Goal: Task Accomplishment & Management: Manage account settings

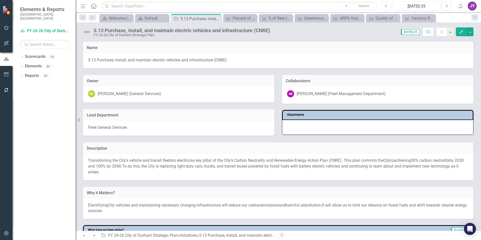
scroll to position [154, 0]
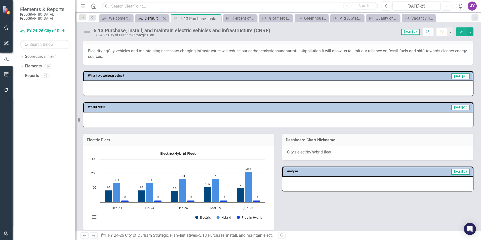
click at [148, 21] on div "Scorecard Default Close" at bounding box center [152, 18] width 34 height 8
click at [148, 20] on div "Default" at bounding box center [153, 18] width 17 height 6
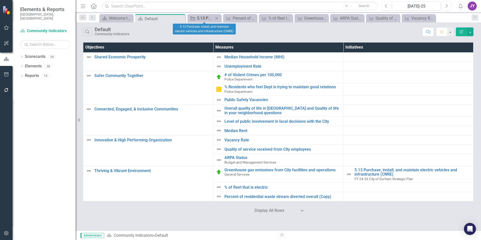
click at [208, 20] on div "5.13 Purchase, install, and maintain electric vehicles and infrastructure (CNRE)" at bounding box center [205, 18] width 17 height 6
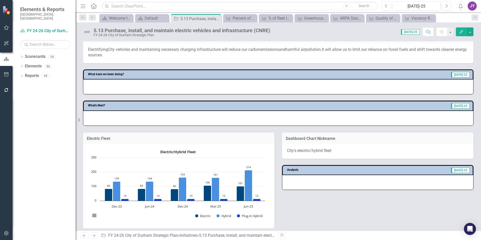
scroll to position [227, 0]
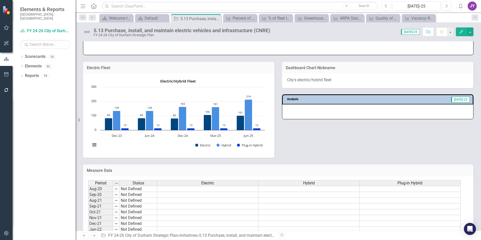
click at [217, 22] on div "Menu Home Search Close Search Previous Jul-25 Next Alerts JY User Edit Profile …" at bounding box center [279, 120] width 406 height 240
drag, startPoint x: 217, startPoint y: 22, endPoint x: 217, endPoint y: 19, distance: 3.0
click at [217, 19] on div "Initiative 5.13 Purchase, install, and maintain electric vehicles and infrastru…" at bounding box center [196, 19] width 48 height 6
click at [217, 19] on icon at bounding box center [216, 18] width 3 height 3
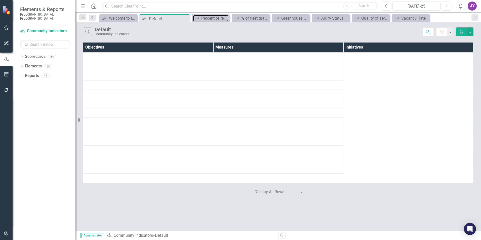
click at [217, 19] on div "Percent of residential waste stream diverted overall (Copy)" at bounding box center [214, 18] width 27 height 6
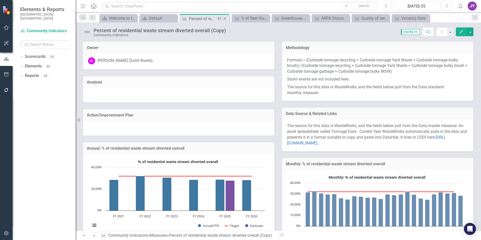
click at [223, 19] on icon "Close" at bounding box center [225, 19] width 5 height 4
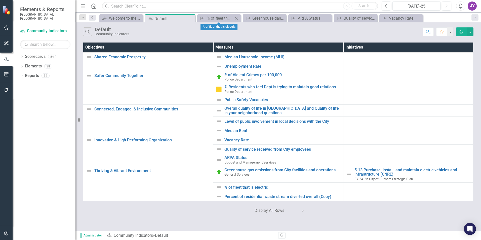
click at [235, 17] on icon "Close" at bounding box center [236, 18] width 5 height 4
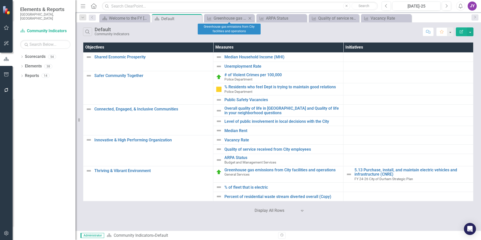
click at [251, 18] on icon "Close" at bounding box center [250, 18] width 5 height 4
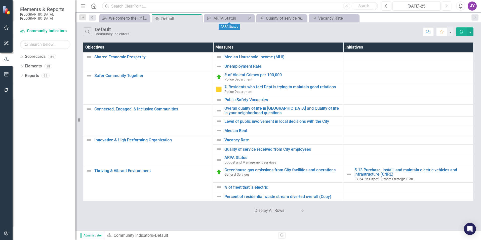
click at [254, 19] on div "Measure ARPA Status Close" at bounding box center [229, 18] width 50 height 8
click at [247, 18] on div "Close" at bounding box center [250, 18] width 6 height 6
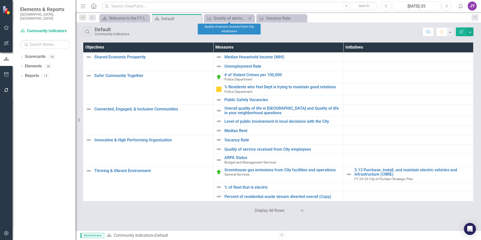
click at [249, 18] on icon "Close" at bounding box center [250, 18] width 5 height 4
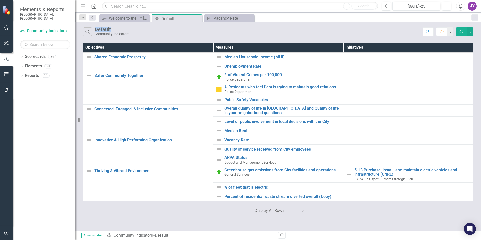
click at [0, 0] on icon "Close" at bounding box center [0, 0] width 0 height 0
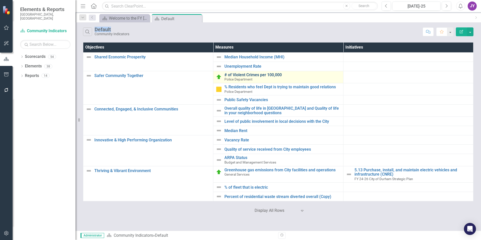
click at [244, 74] on link "# of Violent Crimes per 100,000" at bounding box center [283, 75] width 116 height 5
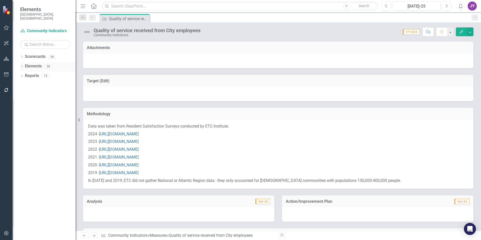
click at [22, 65] on icon "Dropdown" at bounding box center [22, 66] width 4 height 3
click at [22, 64] on icon "Dropdown" at bounding box center [21, 66] width 3 height 4
click at [22, 56] on icon "Dropdown" at bounding box center [22, 57] width 4 height 3
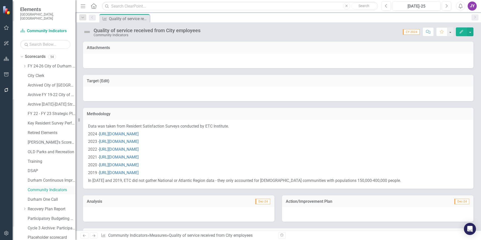
click at [51, 187] on link "Community Indicators" at bounding box center [52, 190] width 48 height 6
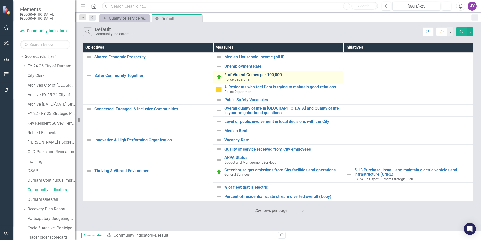
click at [240, 76] on link "# of Violent Crimes per 100,000" at bounding box center [283, 75] width 116 height 5
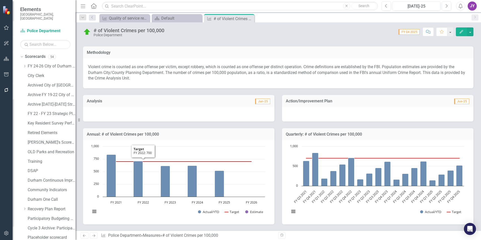
scroll to position [76, 0]
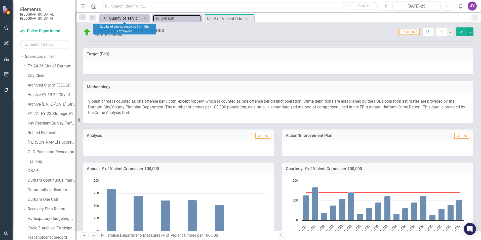
drag, startPoint x: 162, startPoint y: 18, endPoint x: 147, endPoint y: 18, distance: 14.9
click at [162, 18] on div "Default" at bounding box center [181, 18] width 40 height 6
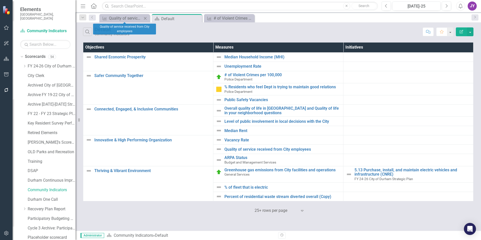
click at [146, 18] on icon "Close" at bounding box center [145, 18] width 5 height 4
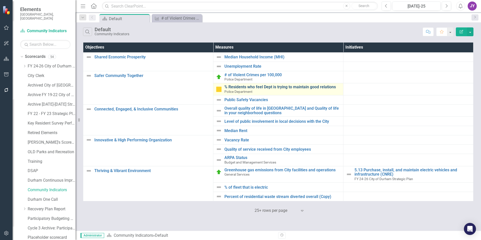
click at [244, 88] on link "% Residents who feel Dept is trying to maintain good relations" at bounding box center [283, 87] width 116 height 5
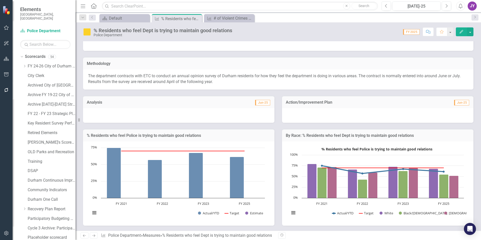
scroll to position [25, 0]
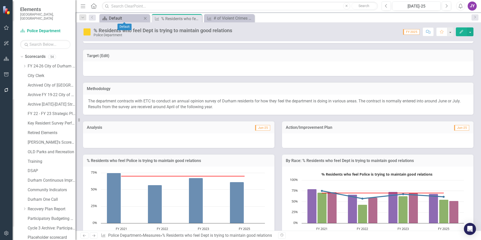
click at [121, 16] on div "Default" at bounding box center [125, 18] width 33 height 6
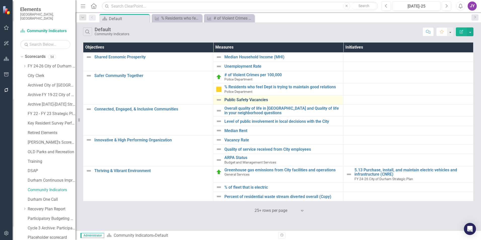
click at [241, 100] on link "Public Safety Vacancies" at bounding box center [283, 100] width 116 height 5
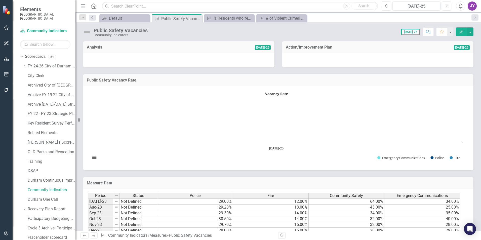
scroll to position [75, 0]
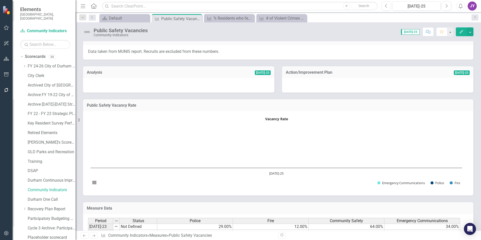
click at [230, 163] on rect "Interactive chart" at bounding box center [276, 153] width 377 height 76
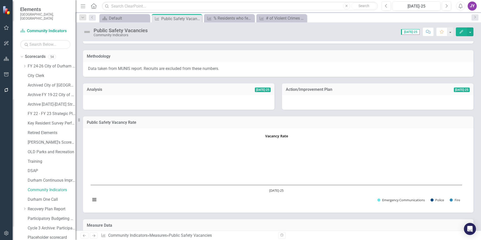
scroll to position [50, 0]
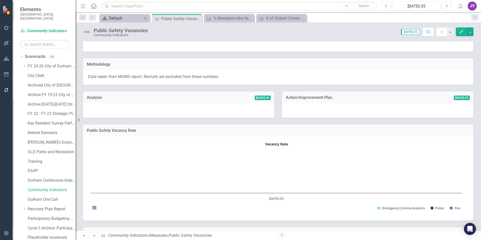
click at [124, 20] on div "Default" at bounding box center [125, 18] width 33 height 6
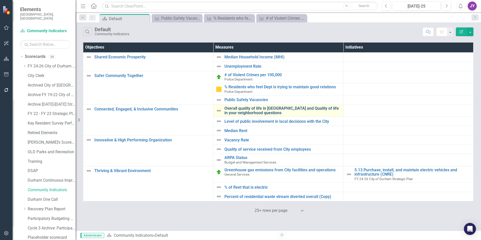
click at [245, 110] on link "Overall quality of life in [GEOGRAPHIC_DATA] and Quality of life in your neighb…" at bounding box center [283, 110] width 116 height 9
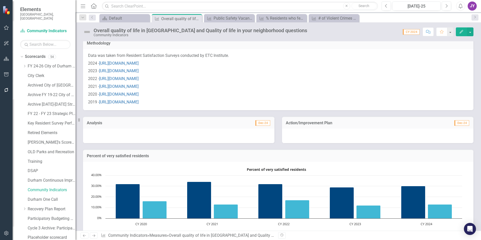
scroll to position [70, 0]
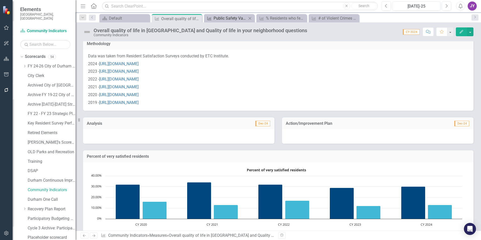
click at [241, 21] on div "Public Safety Vacancies" at bounding box center [230, 18] width 33 height 6
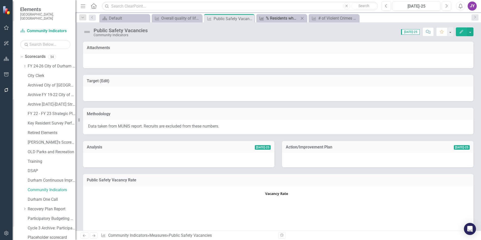
click at [271, 20] on div "% Residents who feel Dept is trying to maintain good relations" at bounding box center [282, 18] width 33 height 6
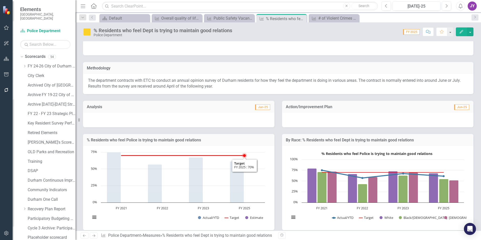
scroll to position [55, 0]
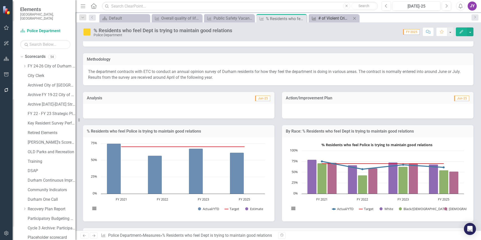
click at [336, 20] on div "# of Violent Crimes per 100,000" at bounding box center [335, 18] width 33 height 6
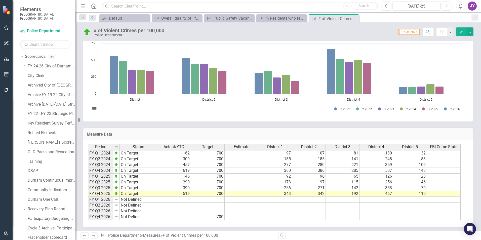
scroll to position [318, 0]
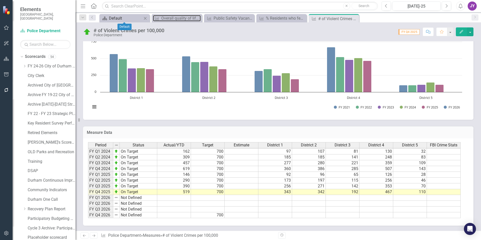
click at [164, 17] on div "Overall quality of life in [GEOGRAPHIC_DATA] and Quality of life in your neighb…" at bounding box center [181, 18] width 40 height 6
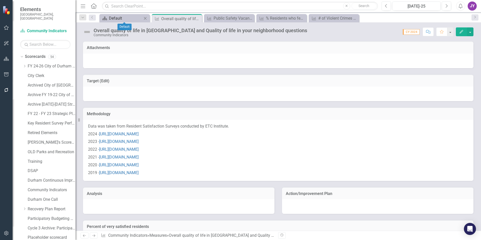
click at [129, 19] on div "Default" at bounding box center [125, 18] width 33 height 6
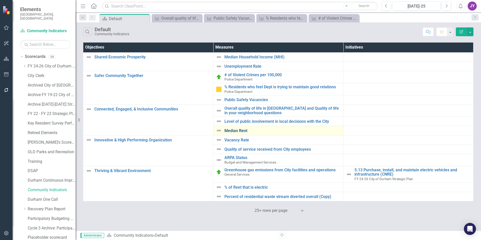
click at [240, 130] on link "Median Rent" at bounding box center [283, 131] width 116 height 5
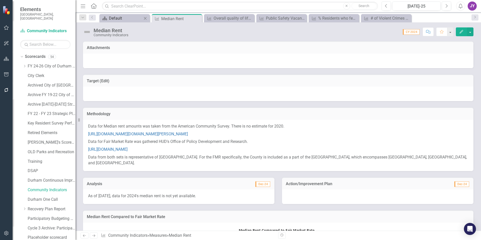
click at [113, 21] on div "Default" at bounding box center [125, 18] width 33 height 6
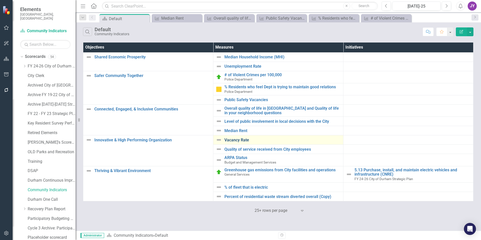
click at [232, 140] on link "Vacancy Rate" at bounding box center [283, 140] width 116 height 5
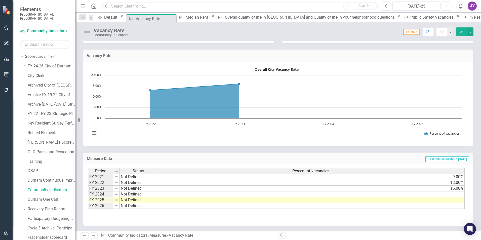
scroll to position [105, 0]
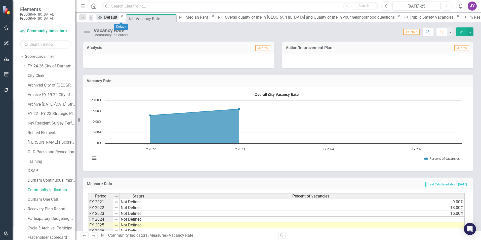
click at [116, 18] on div "Default" at bounding box center [111, 17] width 15 height 6
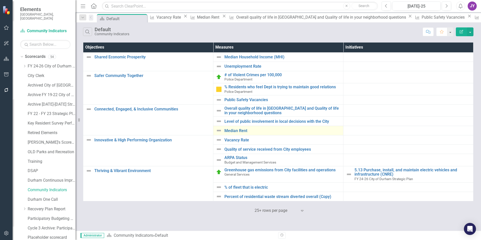
click at [235, 128] on div "Median Rent" at bounding box center [278, 131] width 125 height 6
click at [235, 130] on link "Median Rent" at bounding box center [283, 131] width 116 height 5
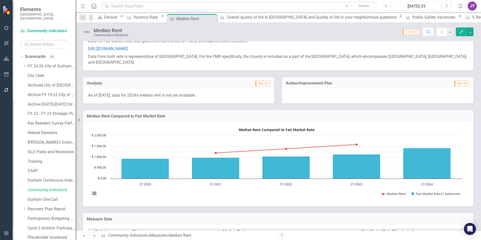
scroll to position [76, 0]
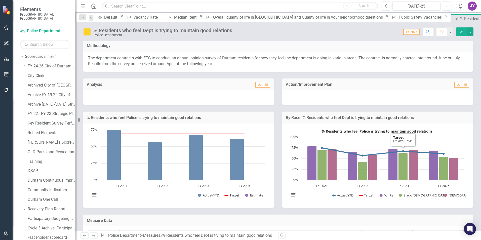
scroll to position [76, 0]
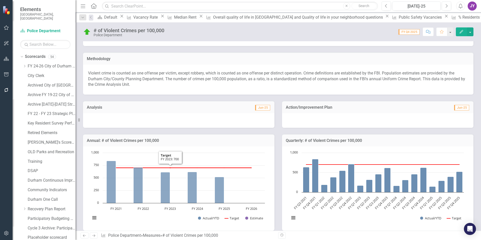
scroll to position [76, 0]
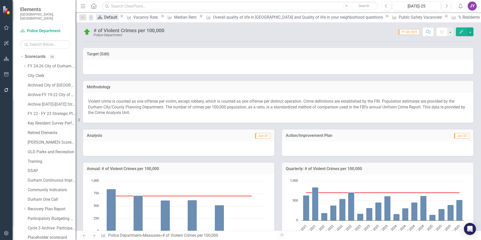
click at [112, 18] on div "Default" at bounding box center [111, 17] width 15 height 6
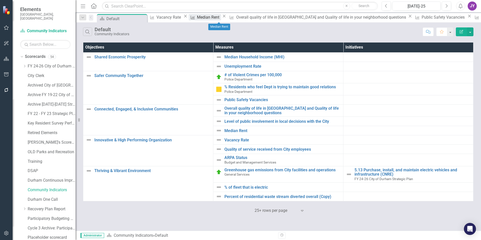
click at [219, 20] on div "Median Rent" at bounding box center [209, 17] width 24 height 6
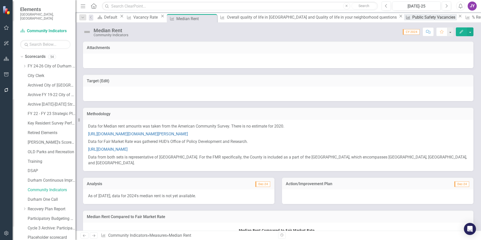
click at [404, 20] on div "Measure" at bounding box center [407, 17] width 6 height 6
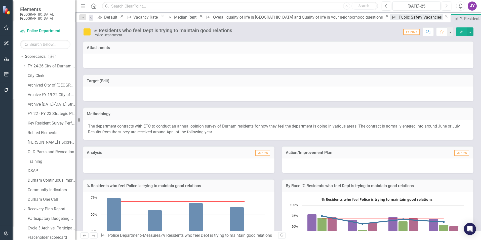
click at [399, 19] on div "Public Safety Vacancies" at bounding box center [421, 17] width 45 height 6
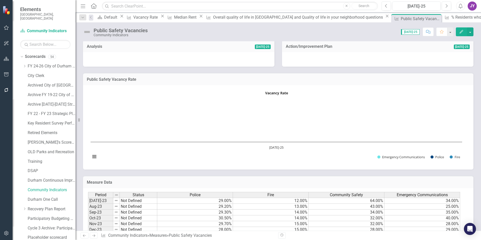
scroll to position [126, 0]
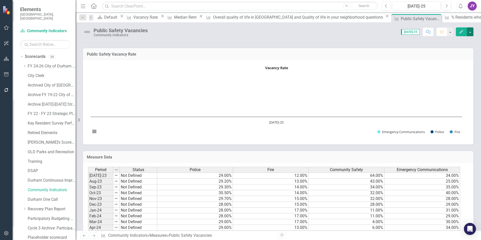
click at [471, 33] on button "button" at bounding box center [470, 31] width 7 height 9
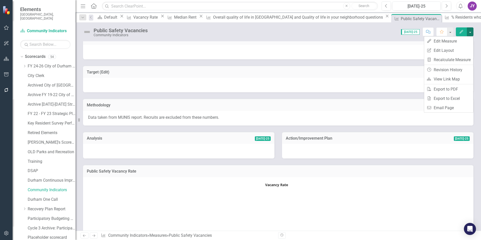
scroll to position [0, 0]
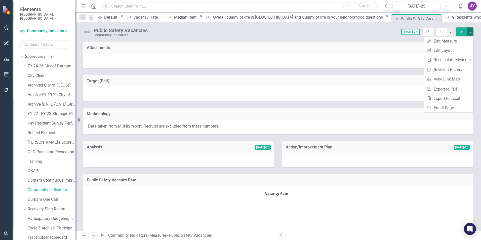
click at [394, 59] on div at bounding box center [278, 61] width 391 height 15
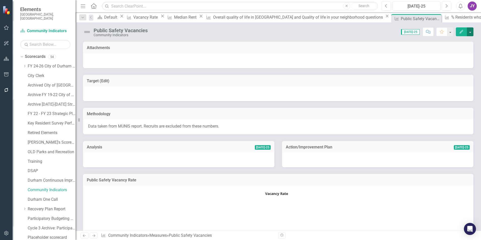
click at [471, 31] on button "button" at bounding box center [470, 31] width 7 height 9
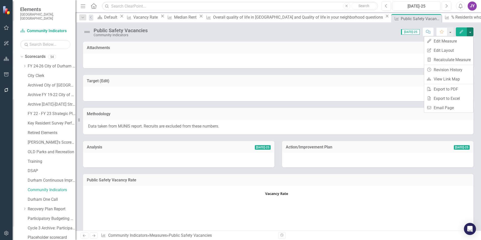
click at [292, 124] on p "Data taken from MUNIS report. Recruits are excluded from these numbers." at bounding box center [278, 127] width 381 height 6
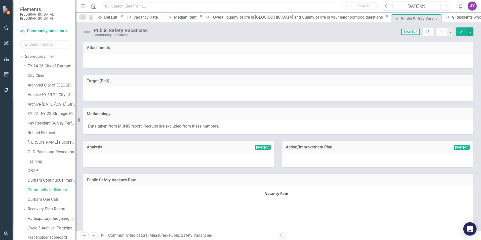
click at [471, 229] on icon "Open Intercom Messenger" at bounding box center [470, 229] width 6 height 7
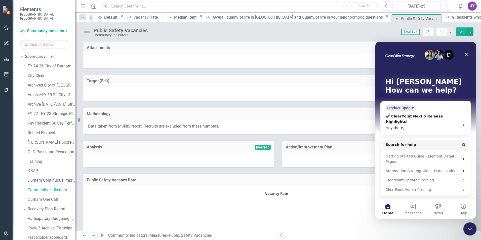
click at [472, 229] on icon "Close Intercom Messenger" at bounding box center [470, 228] width 6 height 6
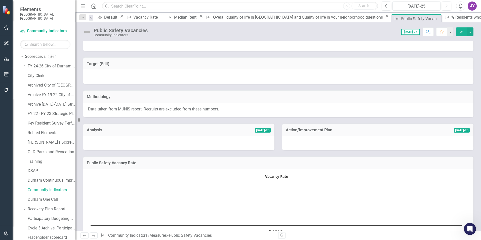
scroll to position [25, 0]
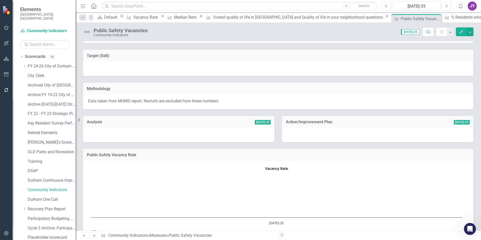
click at [2, 233] on button "button" at bounding box center [6, 233] width 11 height 11
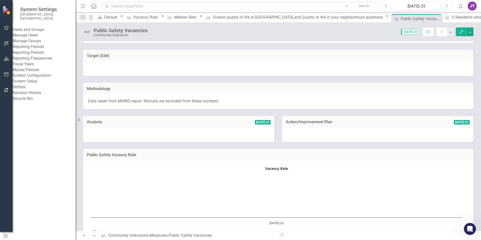
click at [38, 36] on link "Manage Users" at bounding box center [44, 35] width 63 height 6
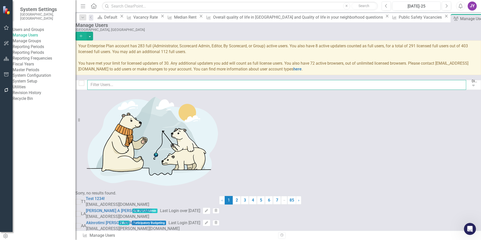
click at [136, 88] on input "text" at bounding box center [276, 85] width 379 height 10
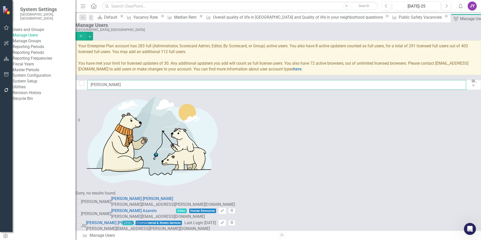
type input "[PERSON_NAME]"
click at [148, 233] on link "[PERSON_NAME]" at bounding box center [117, 235] width 62 height 5
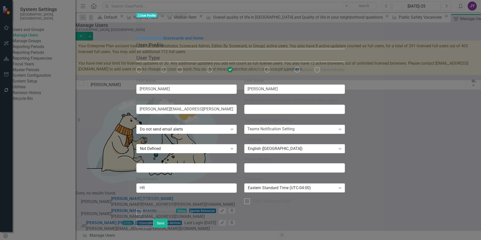
click at [163, 37] on link "Scorecards and Home" at bounding box center [183, 38] width 40 height 5
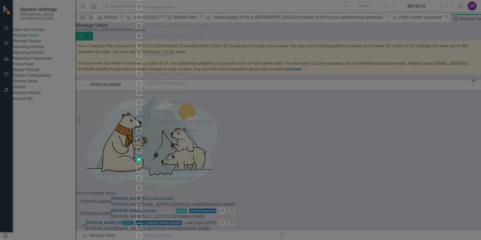
scroll to position [252, 0]
checkbox input "false"
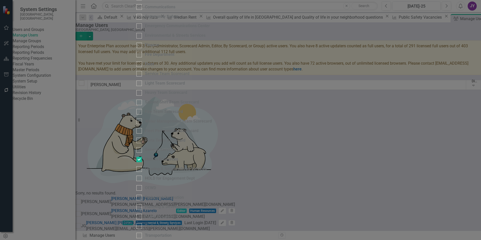
checkbox input "false"
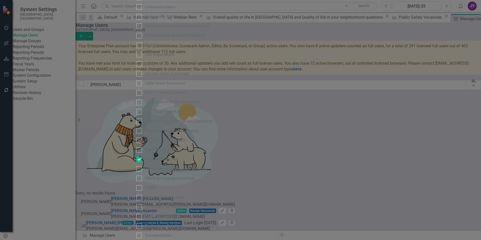
checkbox input "true"
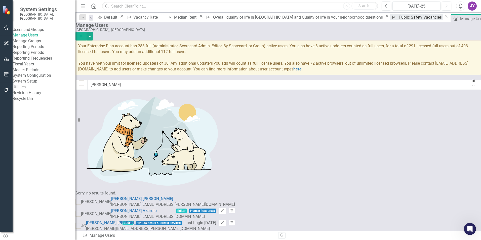
click at [391, 20] on div "Measure Public Safety Vacancies Close" at bounding box center [420, 17] width 59 height 6
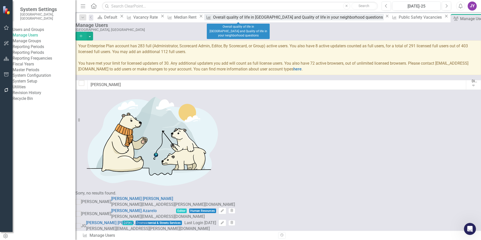
click at [231, 19] on div "Overall quality of life in [GEOGRAPHIC_DATA] and Quality of life in your neighb…" at bounding box center [298, 17] width 171 height 6
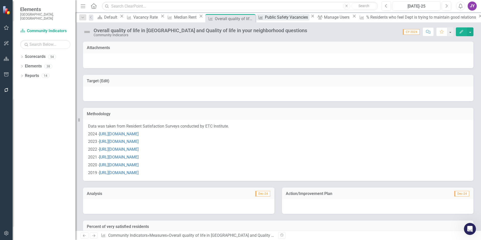
click at [289, 17] on div "Public Safety Vacancies" at bounding box center [287, 17] width 45 height 6
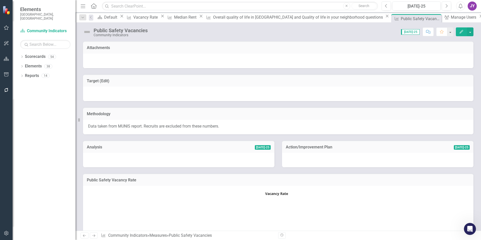
click at [146, 126] on p "Data taken from MUNIS report. Recruits are excluded from these numbers." at bounding box center [278, 127] width 381 height 6
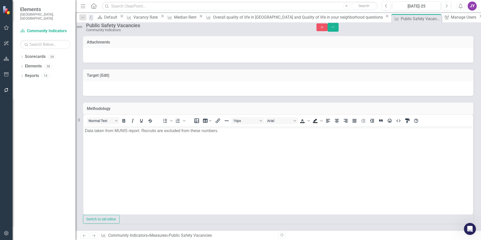
click at [235, 133] on p "Data taken from MUNIS report. Recruits are excluded from these numbers." at bounding box center [278, 131] width 387 height 6
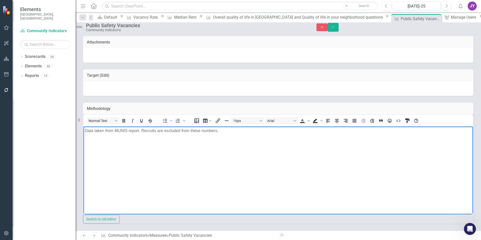
click at [85, 131] on p "Data taken from MUNIS report. Recruits are excluded from these numbers." at bounding box center [278, 131] width 387 height 6
click at [232, 129] on p "Data taken from MUNIS report. Recruits are excluded from these numbers." at bounding box center [278, 131] width 387 height 6
click at [325, 29] on icon "Close" at bounding box center [322, 27] width 5 height 4
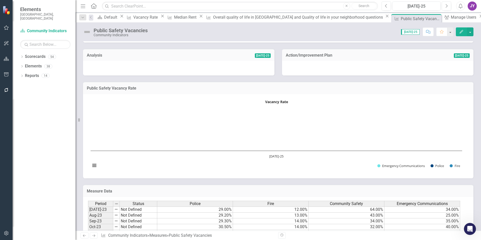
scroll to position [101, 0]
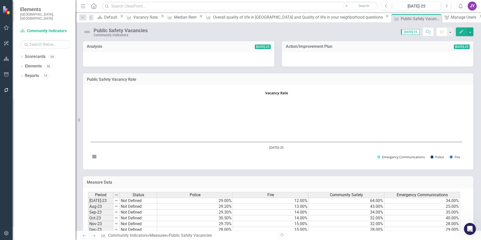
click at [412, 33] on span "[DATE]-25" at bounding box center [410, 32] width 19 height 6
click at [389, 8] on button "Previous" at bounding box center [386, 6] width 9 height 9
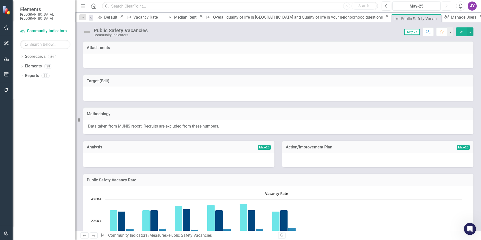
click at [449, 7] on button "Next" at bounding box center [446, 6] width 9 height 9
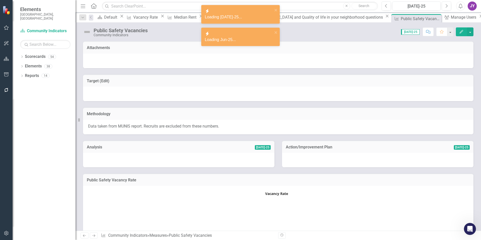
click at [204, 127] on p "Data taken from MUNIS report. Recruits are excluded from these numbers." at bounding box center [278, 127] width 381 height 6
click at [204, 126] on p "Data taken from MUNIS report. Recruits are excluded from these numbers." at bounding box center [278, 127] width 381 height 6
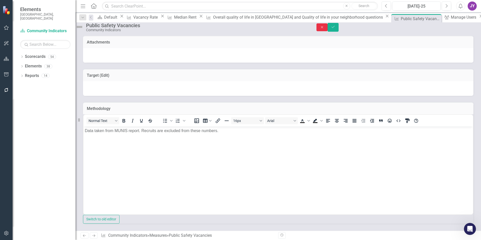
click at [328, 31] on button "Close" at bounding box center [322, 27] width 11 height 8
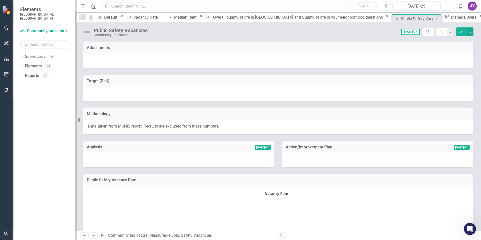
click at [387, 6] on icon "Previous" at bounding box center [386, 6] width 3 height 5
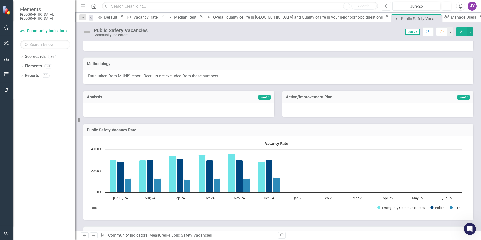
scroll to position [50, 0]
click at [155, 23] on div "Public Safety Vacancies Community Indicators Score: 0.00 Jun-25 Completed Comme…" at bounding box center [279, 29] width 406 height 15
click at [156, 20] on div "Vacancy Rate" at bounding box center [146, 17] width 26 height 6
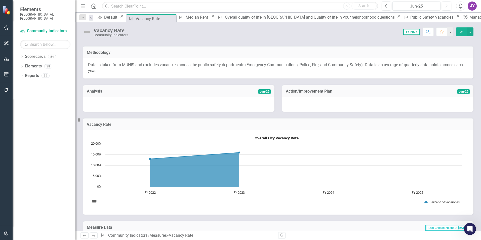
scroll to position [50, 0]
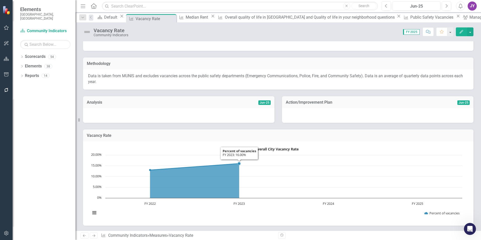
click at [397, 149] on rect "Interactive chart" at bounding box center [276, 183] width 377 height 76
click at [109, 17] on div "Default" at bounding box center [111, 17] width 15 height 6
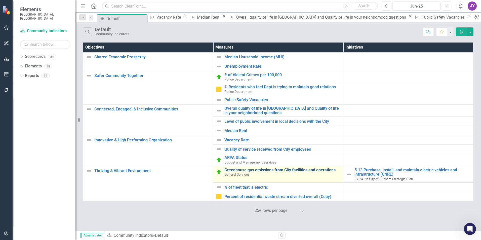
click at [250, 170] on link "Greenhouse gas emissions from City facilities and operations" at bounding box center [283, 170] width 116 height 5
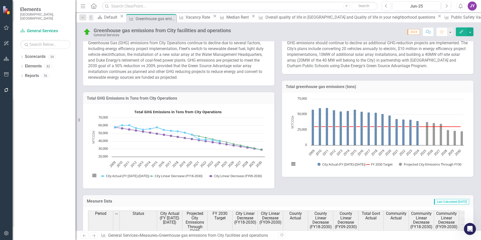
scroll to position [101, 0]
click at [112, 18] on div "Default" at bounding box center [111, 17] width 15 height 6
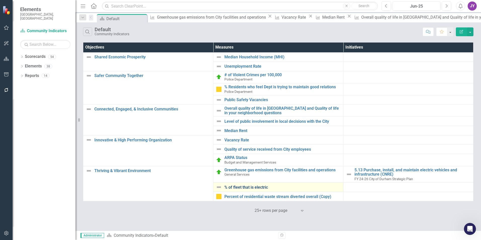
click at [249, 188] on link "% of fleet that is electric" at bounding box center [283, 187] width 116 height 5
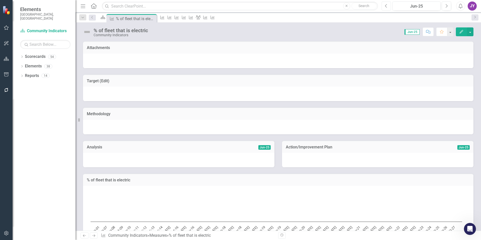
click at [389, 6] on button "Previous" at bounding box center [386, 6] width 9 height 9
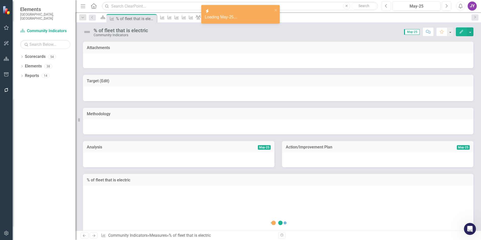
click at [389, 7] on button "Previous" at bounding box center [386, 6] width 9 height 9
click at [389, 8] on button "Previous" at bounding box center [386, 6] width 9 height 9
click at [386, 8] on icon "Previous" at bounding box center [386, 6] width 3 height 5
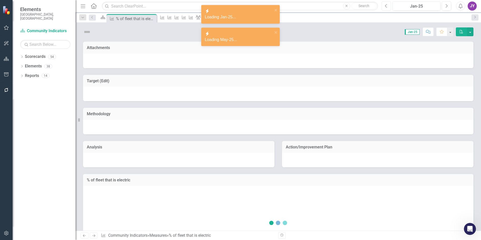
drag, startPoint x: 387, startPoint y: 7, endPoint x: 384, endPoint y: 35, distance: 28.0
click at [387, 7] on icon "Previous" at bounding box center [386, 6] width 3 height 5
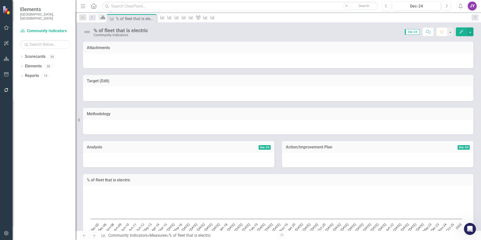
click at [106, 19] on icon "Scorecard" at bounding box center [102, 17] width 5 height 4
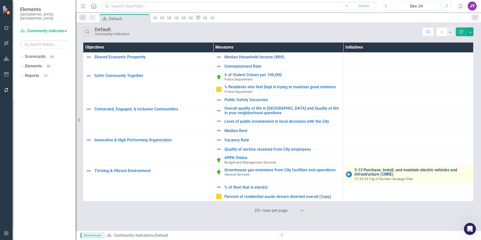
click at [364, 175] on link "5.13 Purchase, install, and maintain electric vehicles and infrastructure (CNRE)" at bounding box center [413, 172] width 116 height 9
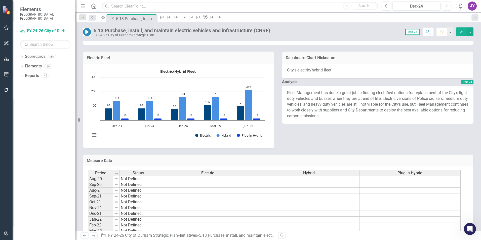
scroll to position [277, 0]
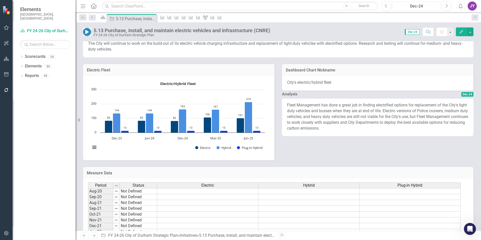
click at [417, 5] on div "Dec-24" at bounding box center [417, 6] width 45 height 6
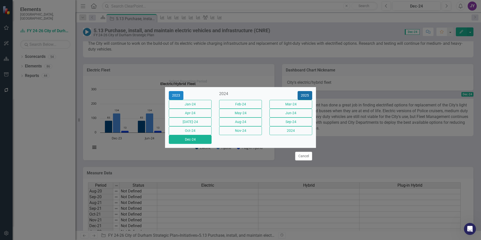
click at [303, 91] on button "2025" at bounding box center [305, 95] width 15 height 9
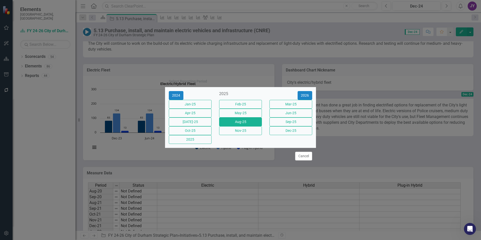
click at [244, 123] on button "Aug-25" at bounding box center [240, 122] width 43 height 9
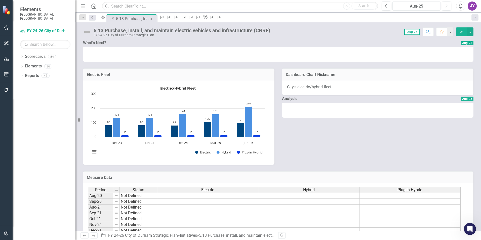
scroll to position [227, 0]
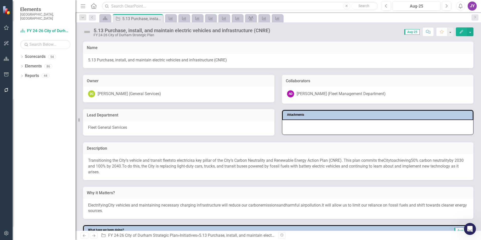
scroll to position [227, 0]
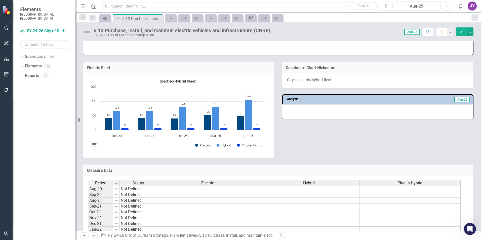
click at [104, 17] on icon "Scorecard" at bounding box center [105, 18] width 5 height 4
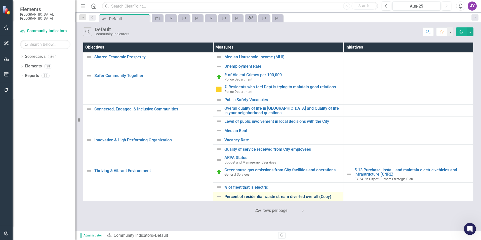
click at [255, 196] on link "Percent of residential waste stream diverted overall (Copy)" at bounding box center [283, 197] width 116 height 5
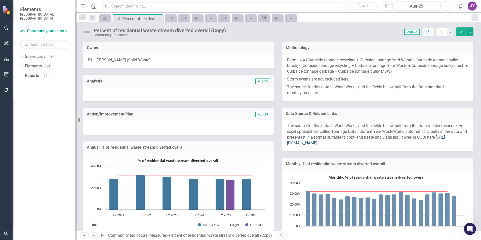
click at [343, 142] on link "https://codidept.durhamnc.gov/..." at bounding box center [366, 140] width 158 height 11
drag, startPoint x: 340, startPoint y: 144, endPoint x: 325, endPoint y: 124, distance: 25.1
click at [325, 124] on p "The source for this data is WasteWorks, and the fields below pull from the Data…" at bounding box center [378, 134] width 182 height 23
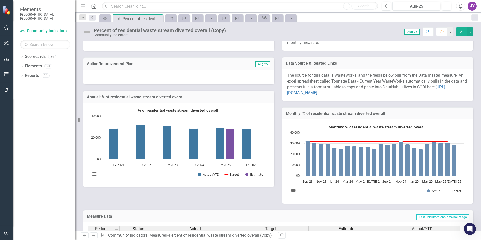
scroll to position [25, 0]
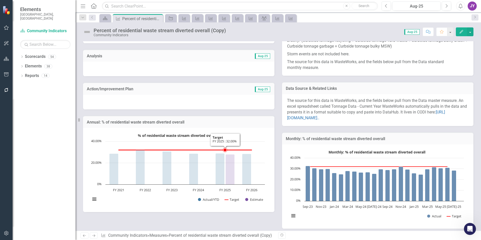
click at [227, 151] on icon "Target, series 2 of 3. Line with 6 data points." at bounding box center [225, 150] width 5 height 5
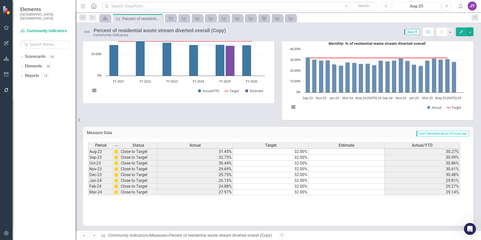
scroll to position [151, 0]
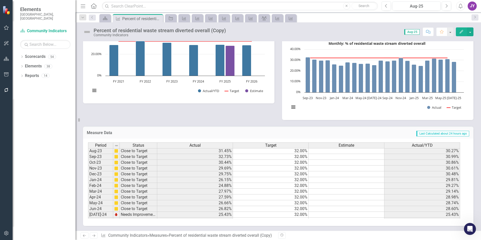
click at [358, 146] on div "Estimate" at bounding box center [347, 146] width 76 height 6
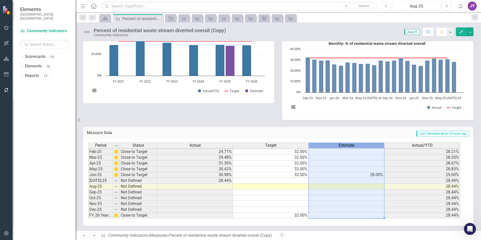
scroll to position [134, 0]
click at [351, 176] on td "28.00%" at bounding box center [347, 175] width 76 height 6
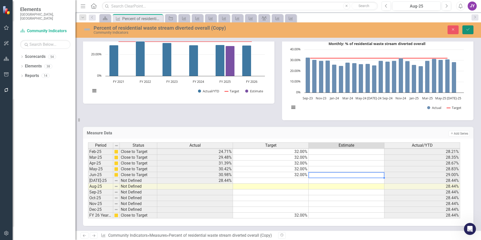
click at [472, 31] on button "Save" at bounding box center [468, 29] width 11 height 9
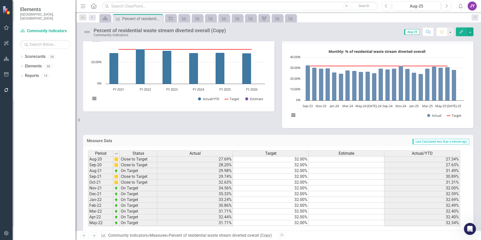
scroll to position [101, 0]
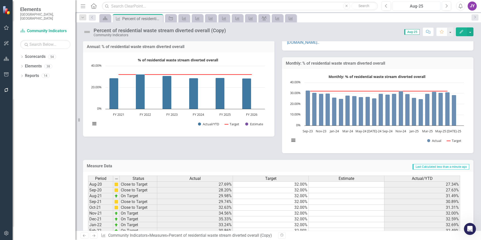
click at [414, 9] on div "Aug-25" at bounding box center [417, 6] width 45 height 6
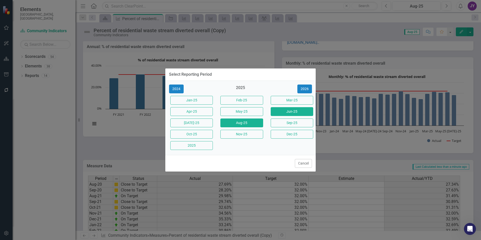
click at [282, 109] on button "Jun-25" at bounding box center [292, 111] width 43 height 9
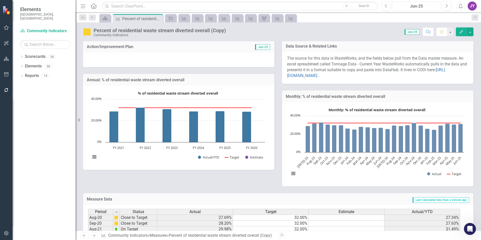
scroll to position [76, 0]
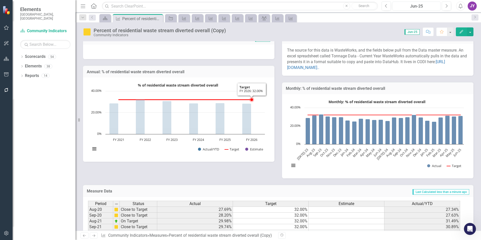
click at [241, 89] on rect "Interactive chart" at bounding box center [178, 119] width 180 height 76
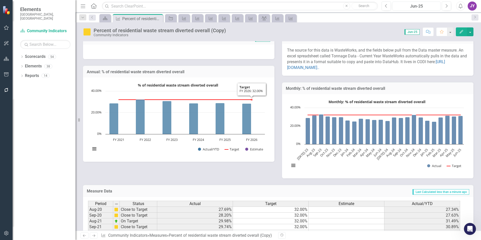
click at [241, 89] on rect "Interactive chart" at bounding box center [178, 119] width 180 height 76
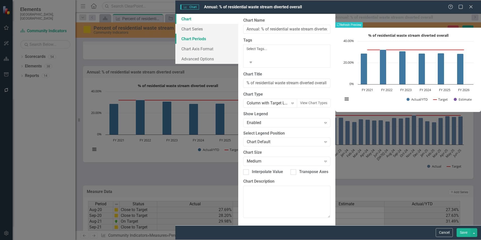
click at [176, 42] on link "Chart Periods" at bounding box center [207, 39] width 63 height 10
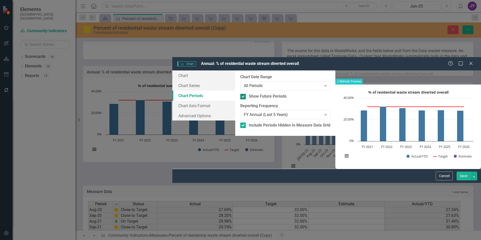
click at [240, 94] on input "Show Future Periods" at bounding box center [241, 95] width 3 height 3
checkbox input "false"
click at [363, 79] on button "Recalculate Refresh Preview" at bounding box center [349, 82] width 27 height 6
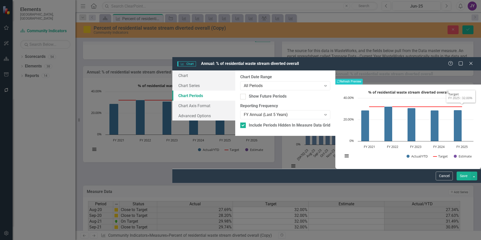
click at [467, 181] on button "Save" at bounding box center [464, 176] width 14 height 9
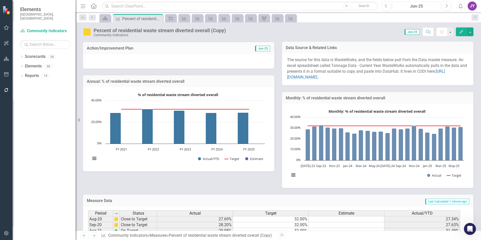
scroll to position [58, 0]
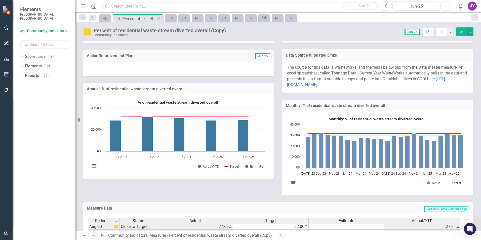
click at [160, 20] on icon "Close" at bounding box center [158, 19] width 5 height 4
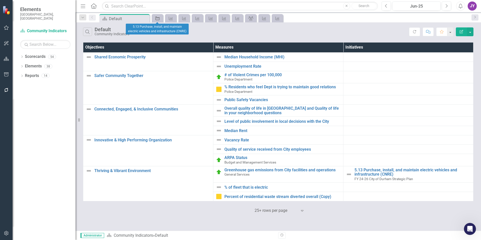
click at [157, 19] on icon "Initiative" at bounding box center [157, 18] width 5 height 4
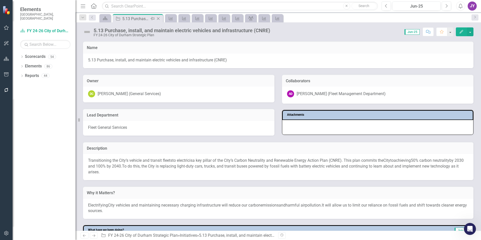
click at [160, 19] on icon "Close" at bounding box center [158, 19] width 5 height 4
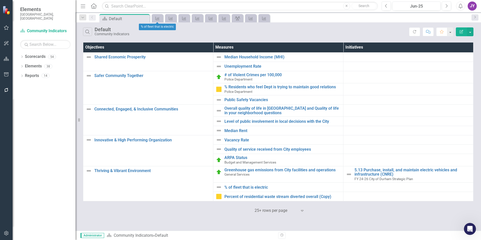
click at [162, 19] on div "Measure" at bounding box center [157, 18] width 11 height 8
click at [159, 19] on icon "Measure" at bounding box center [157, 18] width 5 height 4
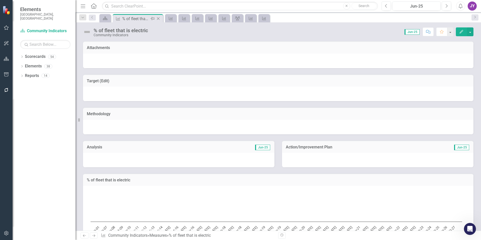
click at [162, 17] on div "Measure % of fleet that is electric Pin Close" at bounding box center [138, 18] width 50 height 8
click at [160, 19] on icon "Close" at bounding box center [158, 19] width 5 height 4
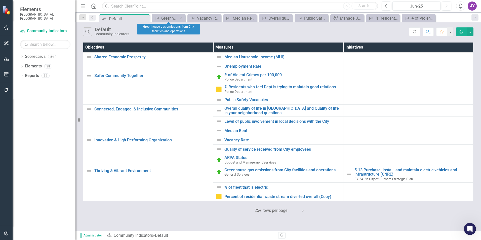
click at [182, 18] on icon at bounding box center [181, 18] width 3 height 3
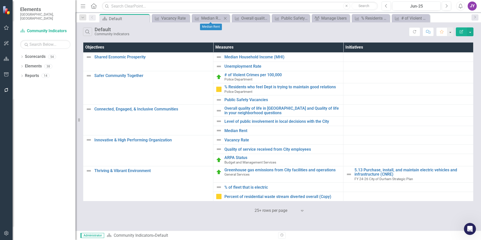
click at [225, 18] on icon "Close" at bounding box center [225, 18] width 5 height 4
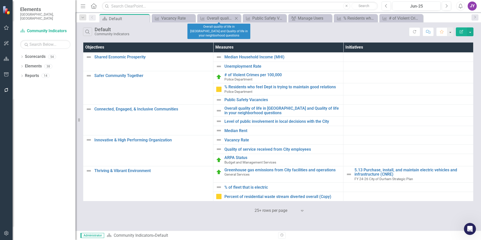
click at [237, 17] on icon at bounding box center [236, 18] width 3 height 3
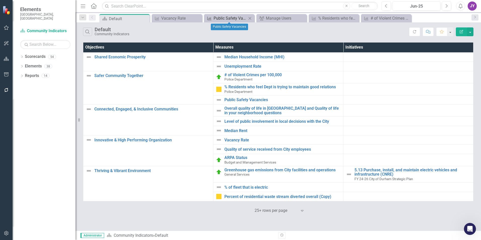
click at [230, 18] on div "Public Safety Vacancies" at bounding box center [230, 18] width 33 height 6
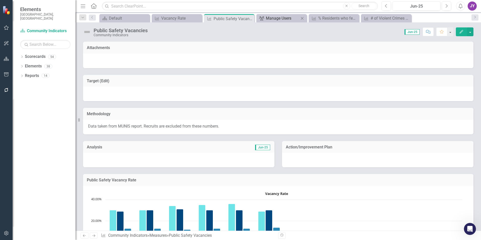
click at [280, 18] on div "Manage Users" at bounding box center [282, 18] width 33 height 6
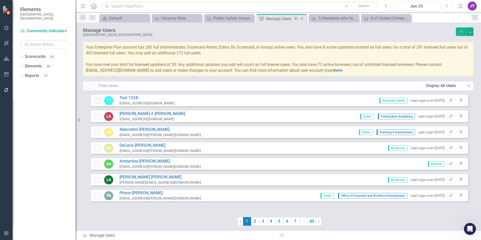
click at [304, 20] on icon "Close" at bounding box center [302, 19] width 5 height 4
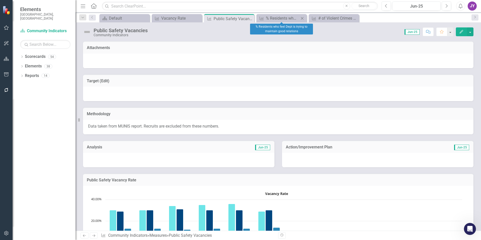
click at [302, 19] on icon "Close" at bounding box center [302, 18] width 5 height 4
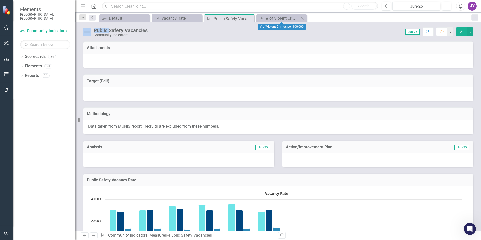
click at [301, 19] on icon "Close" at bounding box center [302, 18] width 5 height 4
click at [190, 95] on div at bounding box center [278, 94] width 391 height 15
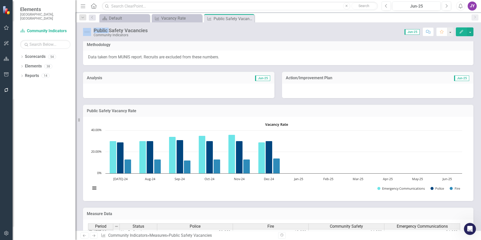
scroll to position [76, 0]
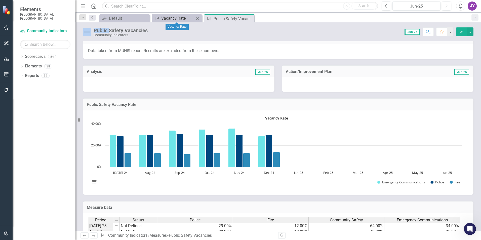
click at [169, 17] on div "Vacancy Rate" at bounding box center [177, 18] width 33 height 6
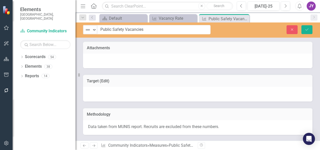
click at [157, 32] on input "Public Safety Vacancies" at bounding box center [154, 29] width 114 height 9
click at [156, 32] on input "Public Safety Vacancies" at bounding box center [154, 29] width 114 height 9
click at [291, 31] on icon "Close" at bounding box center [292, 30] width 5 height 4
